Goal: Information Seeking & Learning: Learn about a topic

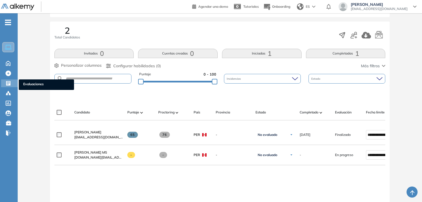
click at [7, 79] on div at bounding box center [9, 82] width 7 height 7
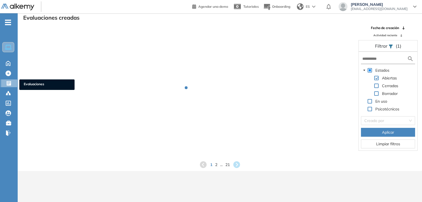
scroll to position [13, 0]
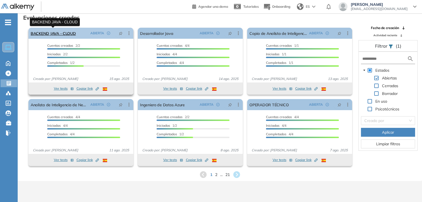
click at [50, 34] on link "BACKEND JAVA - CLOUD" at bounding box center [53, 33] width 45 height 11
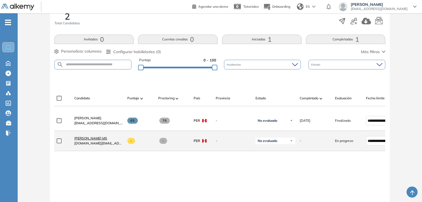
scroll to position [111, 0]
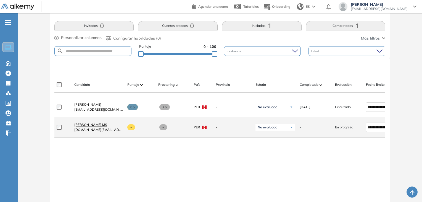
click at [85, 125] on span "[PERSON_NAME] MS" at bounding box center [90, 124] width 33 height 4
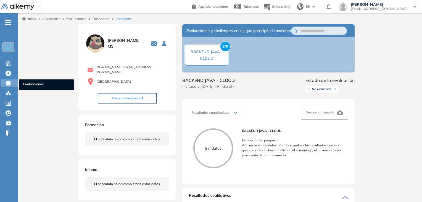
click at [8, 83] on icon at bounding box center [8, 83] width 4 height 4
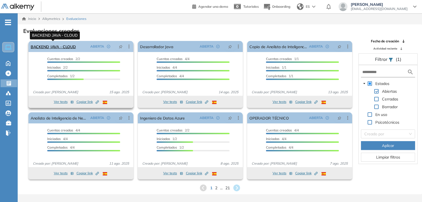
click at [57, 46] on link "BACKEND JAVA - CLOUD" at bounding box center [53, 46] width 45 height 11
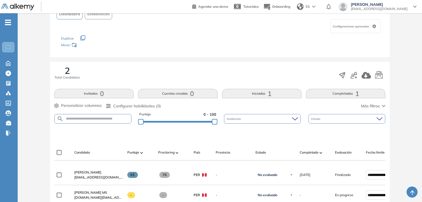
scroll to position [111, 0]
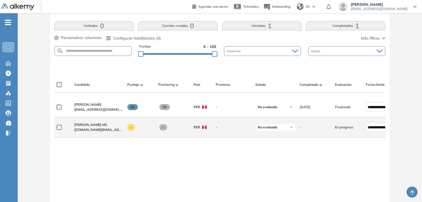
click at [96, 129] on span "[DOMAIN_NAME][EMAIL_ADDRESS][DOMAIN_NAME]" at bounding box center [98, 129] width 49 height 5
click at [88, 127] on span "[PERSON_NAME] MS" at bounding box center [90, 124] width 33 height 4
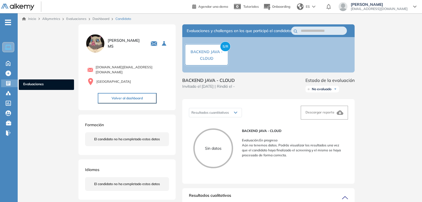
click at [4, 84] on div "Evaluaciones Evaluaciones" at bounding box center [9, 83] width 17 height 8
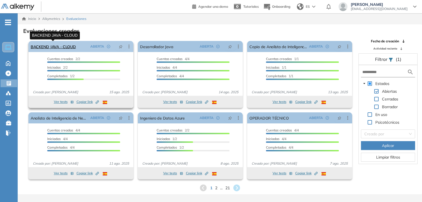
click at [41, 45] on link "BACKEND JAVA - CLOUD" at bounding box center [53, 46] width 45 height 11
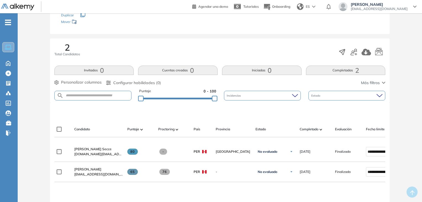
scroll to position [138, 0]
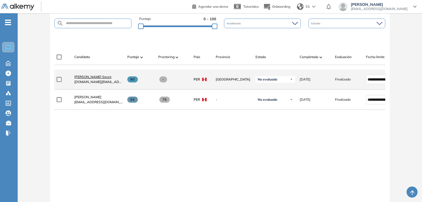
click at [94, 79] on span "[PERSON_NAME] Secce" at bounding box center [92, 77] width 37 height 4
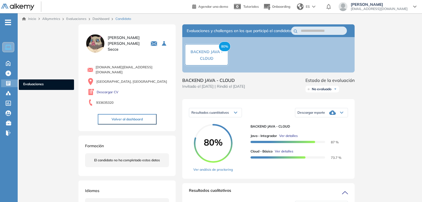
click at [10, 83] on icon at bounding box center [8, 83] width 4 height 4
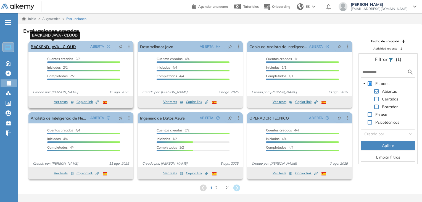
click at [64, 46] on link "BACKEND JAVA - CLOUD" at bounding box center [53, 46] width 45 height 11
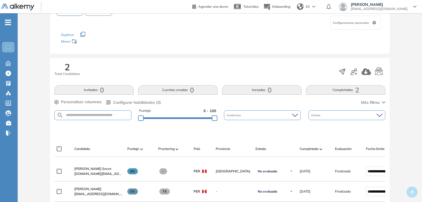
scroll to position [61, 0]
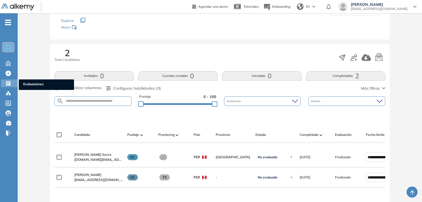
click at [9, 84] on icon at bounding box center [8, 83] width 4 height 4
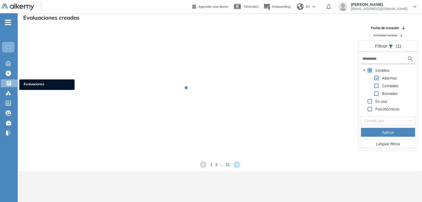
scroll to position [13, 0]
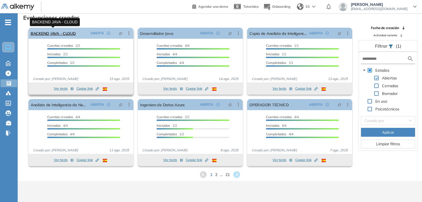
click at [74, 33] on link "BACKEND JAVA - CLOUD" at bounding box center [53, 33] width 45 height 11
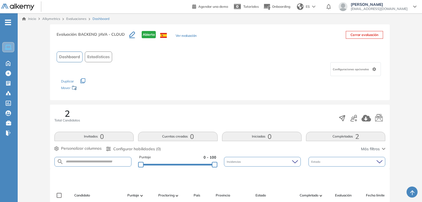
scroll to position [83, 0]
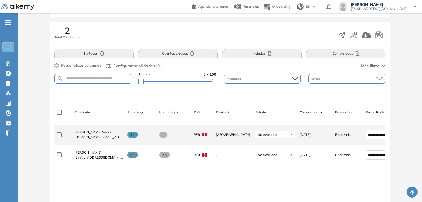
click at [97, 134] on span "[PERSON_NAME] Secce" at bounding box center [92, 132] width 37 height 4
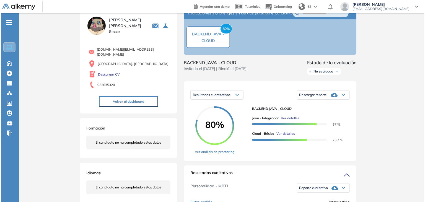
scroll to position [55, 0]
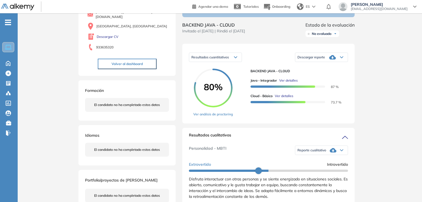
click at [290, 83] on span "Ver detalles" at bounding box center [288, 80] width 19 height 5
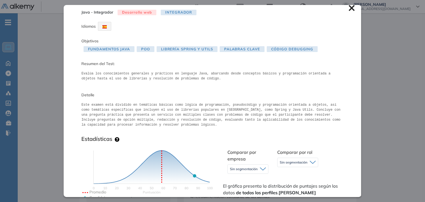
scroll to position [0, 0]
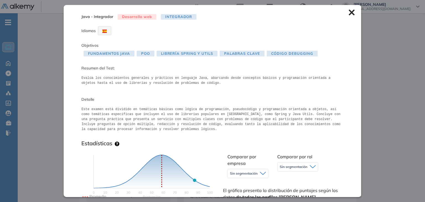
click at [348, 14] on icon at bounding box center [351, 13] width 6 height 6
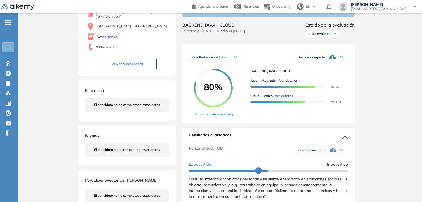
click at [286, 98] on span "Ver detalles" at bounding box center [284, 95] width 19 height 5
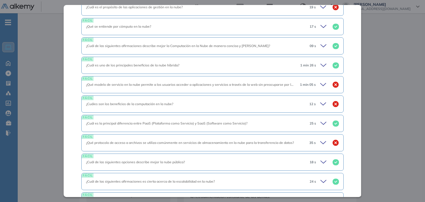
scroll to position [300, 0]
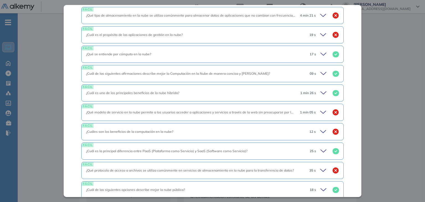
click at [321, 109] on icon at bounding box center [324, 112] width 8 height 8
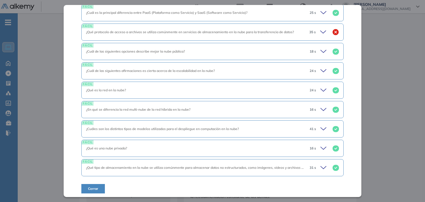
scroll to position [493, 0]
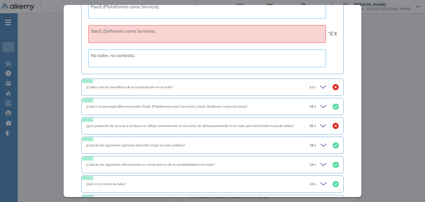
click at [315, 91] on div "12 s" at bounding box center [322, 87] width 34 height 8
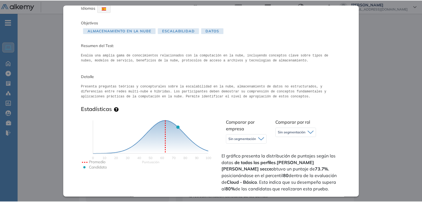
scroll to position [0, 0]
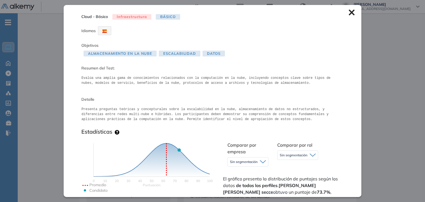
click at [350, 12] on icon at bounding box center [351, 12] width 6 height 6
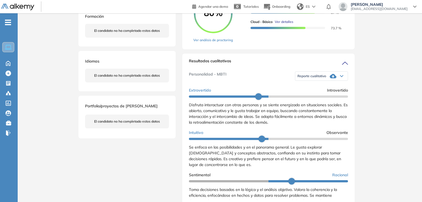
scroll to position [138, 0]
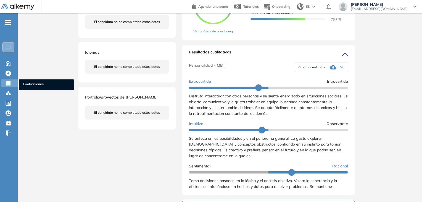
click at [12, 82] on div at bounding box center [9, 82] width 7 height 7
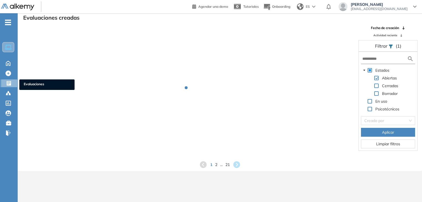
scroll to position [13, 0]
